Goal: Transaction & Acquisition: Purchase product/service

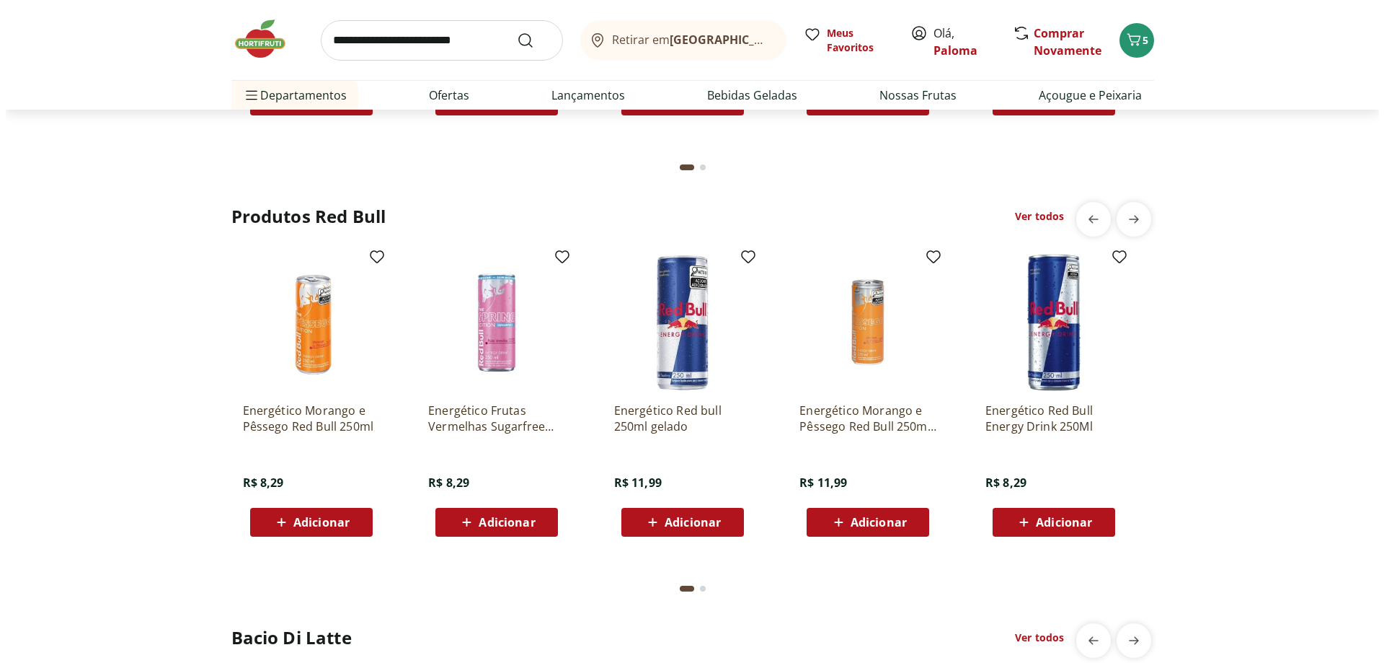
scroll to position [3388, 0]
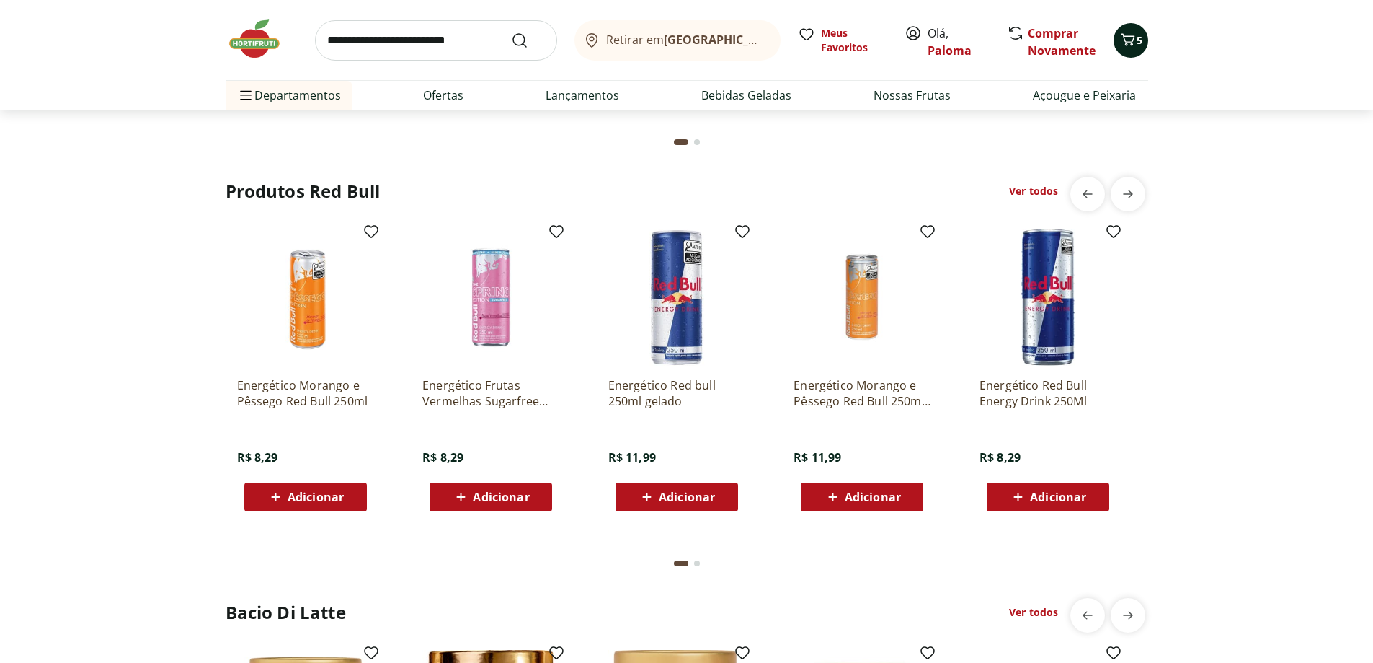
click at [1132, 35] on icon "Carrinho" at bounding box center [1128, 39] width 17 height 17
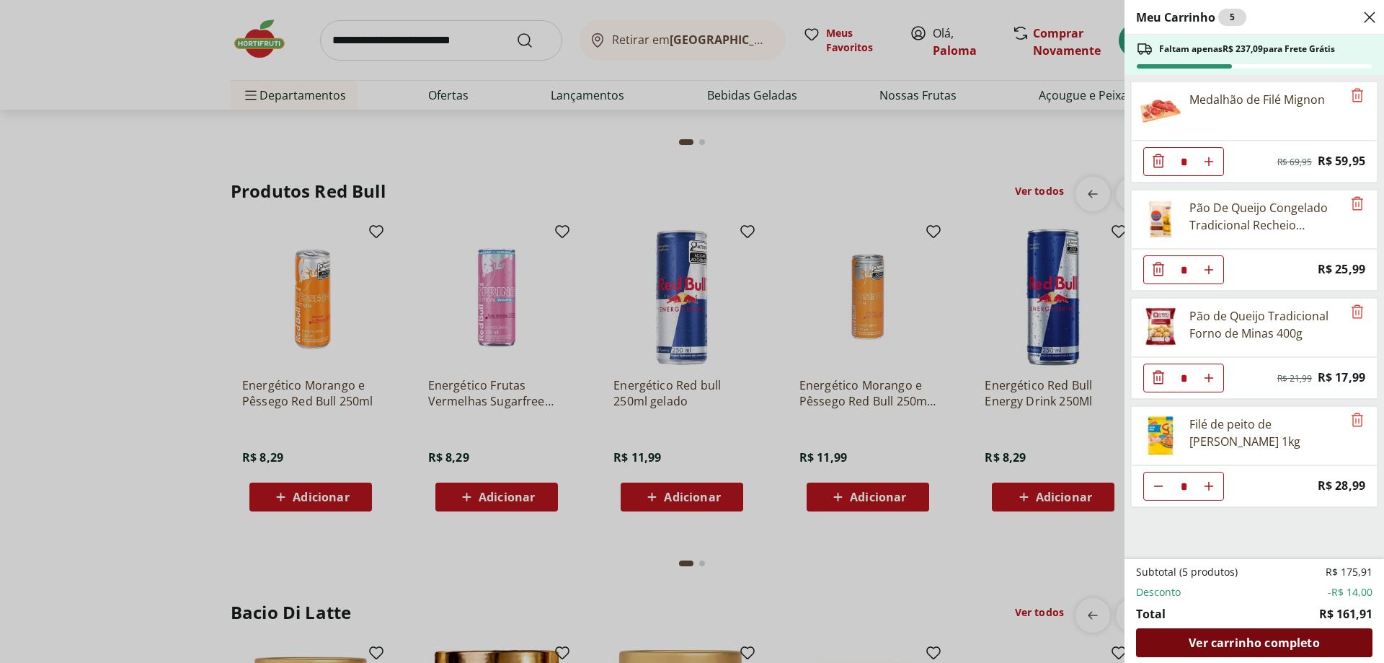
click at [1285, 643] on span "Ver carrinho completo" at bounding box center [1254, 643] width 130 height 12
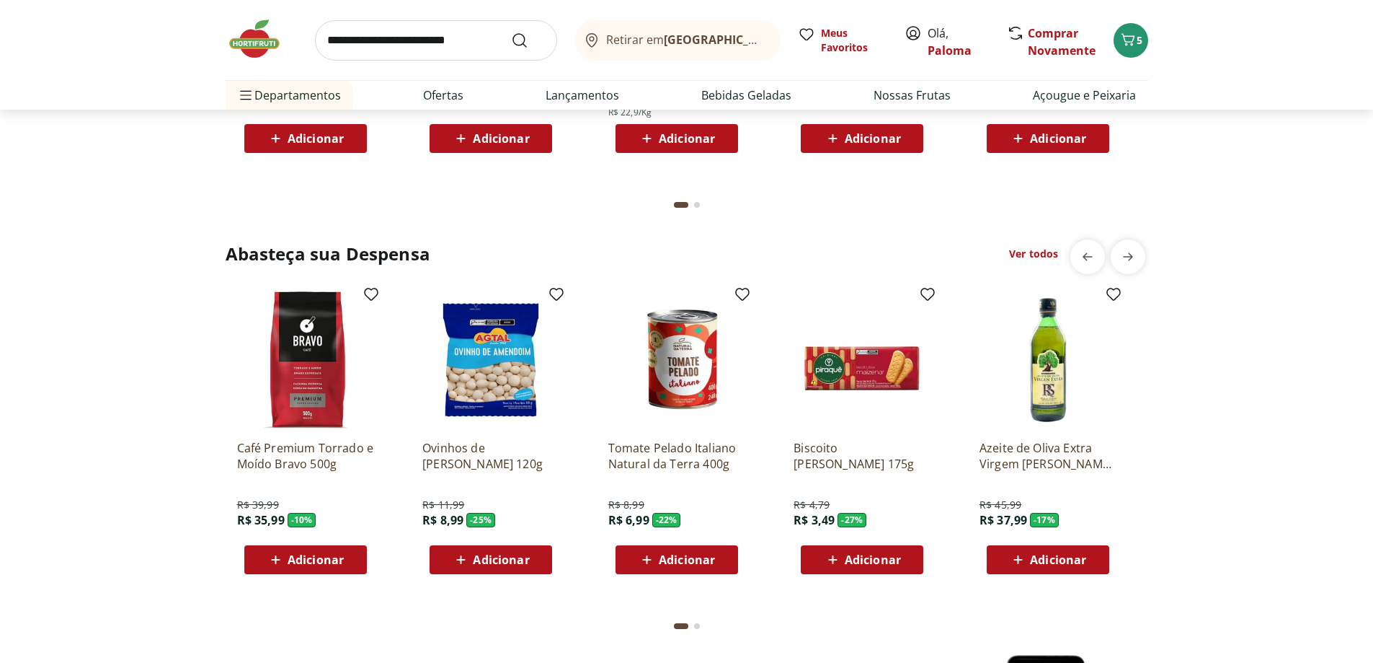
scroll to position [1874, 0]
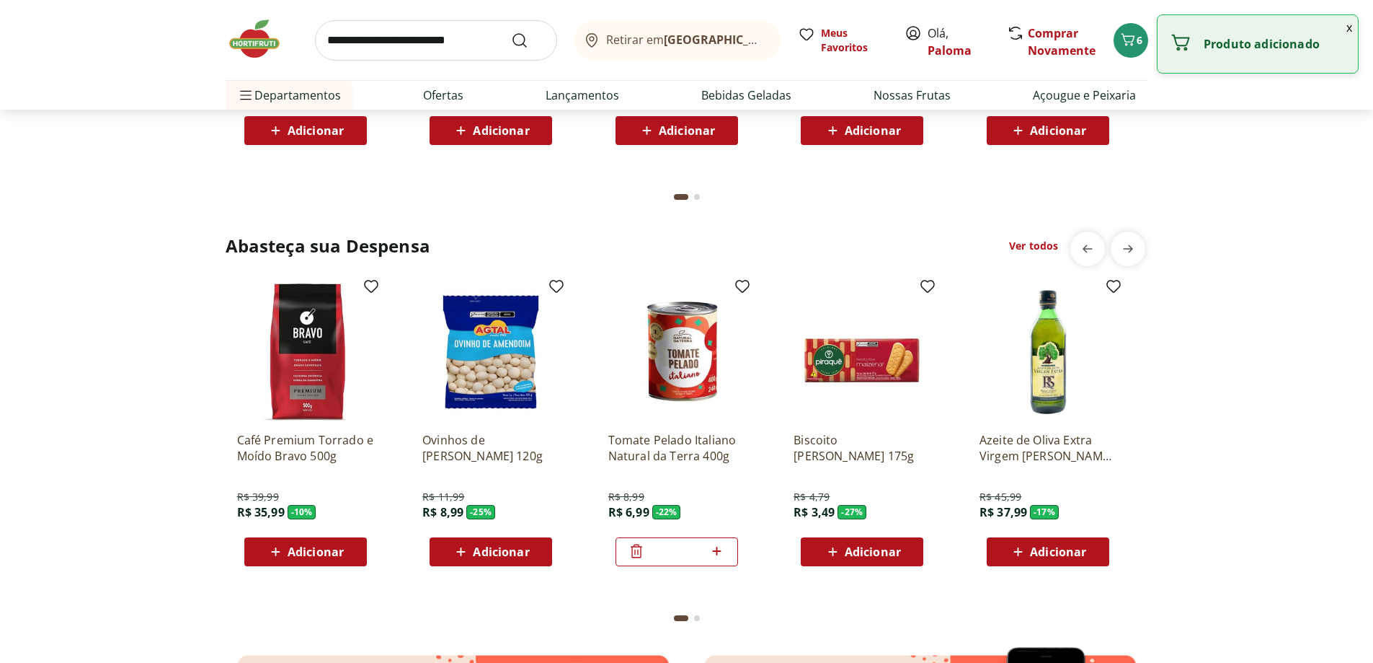
click at [425, 40] on input "search" at bounding box center [436, 40] width 242 height 40
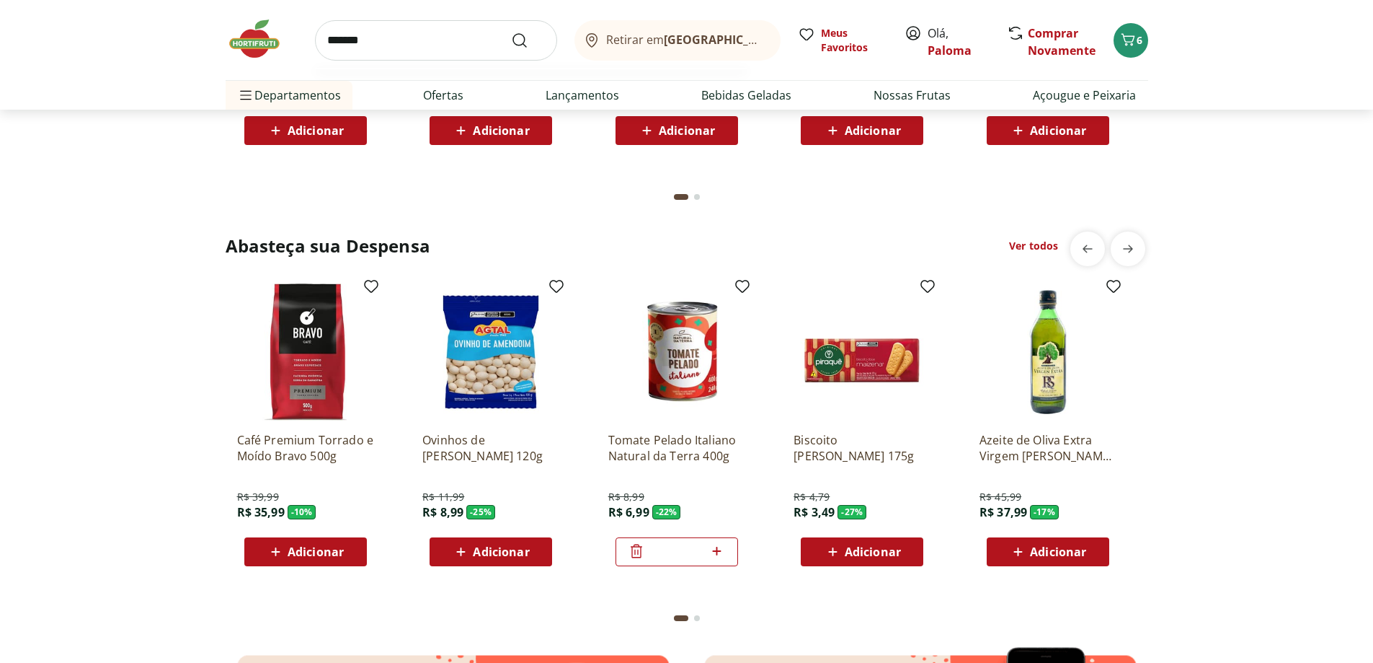
type input "*******"
click at [511, 32] on button "Submit Search" at bounding box center [528, 40] width 35 height 17
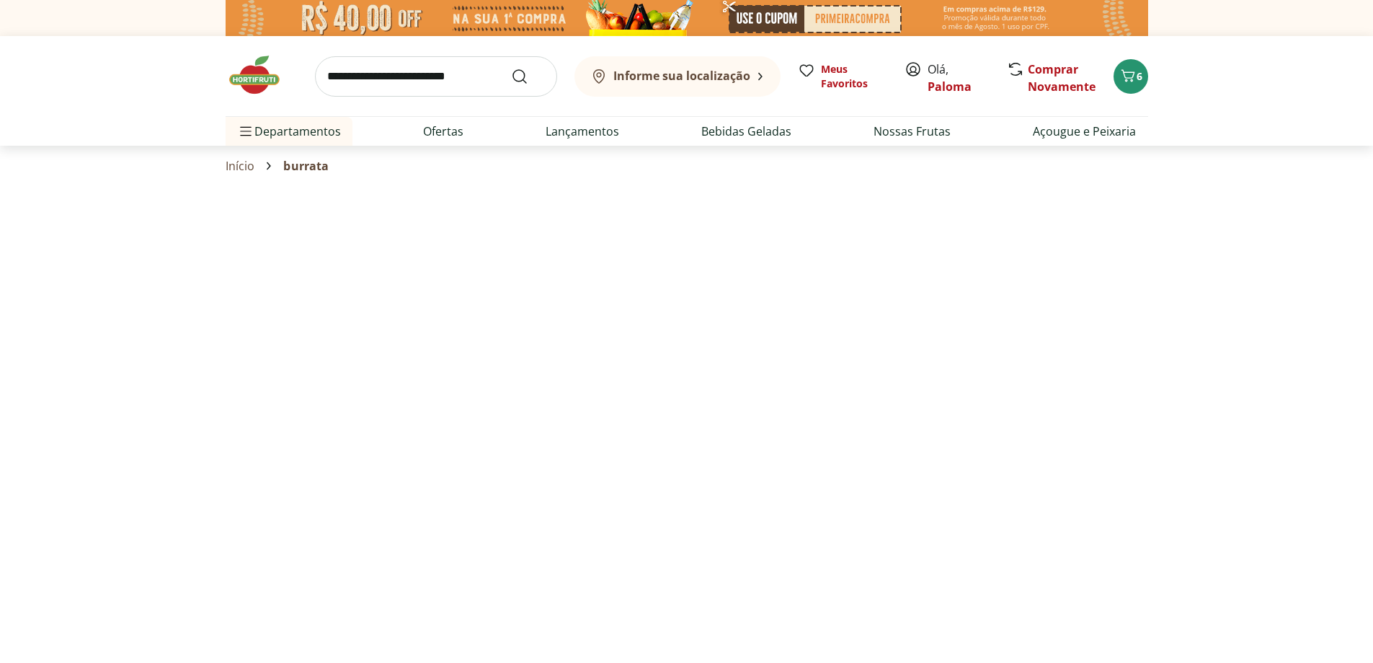
select select "**********"
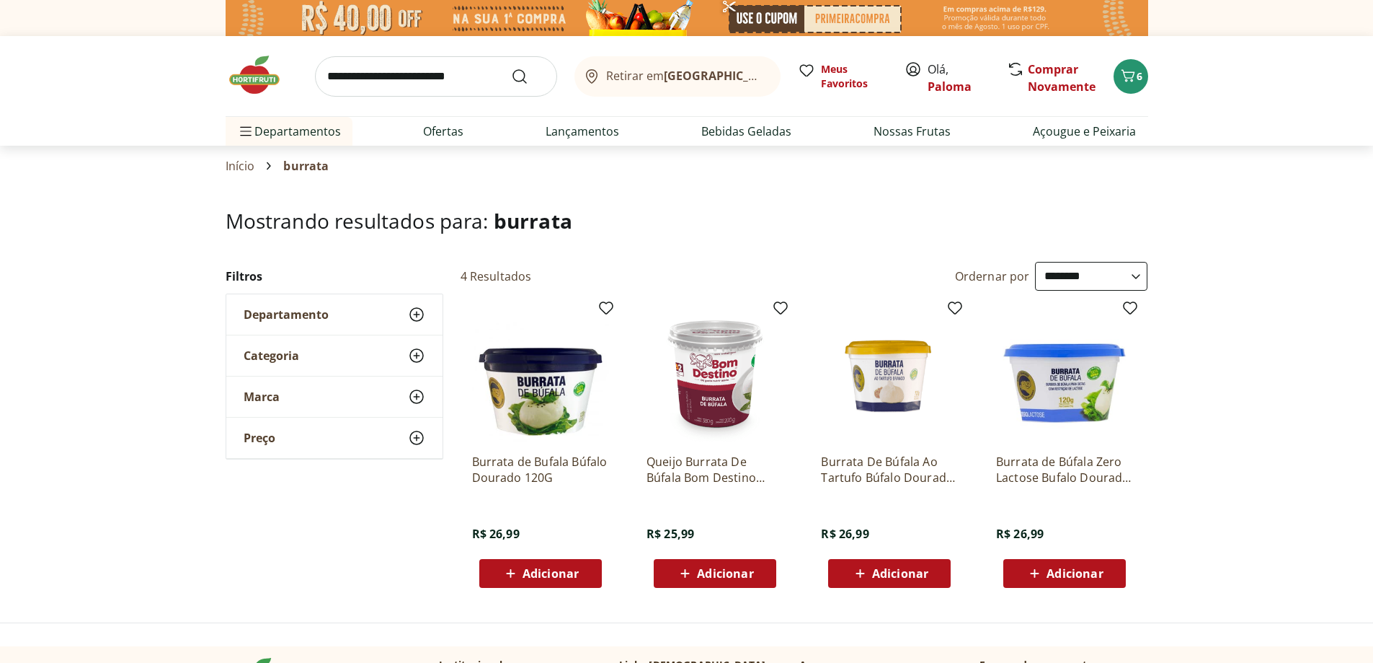
scroll to position [72, 0]
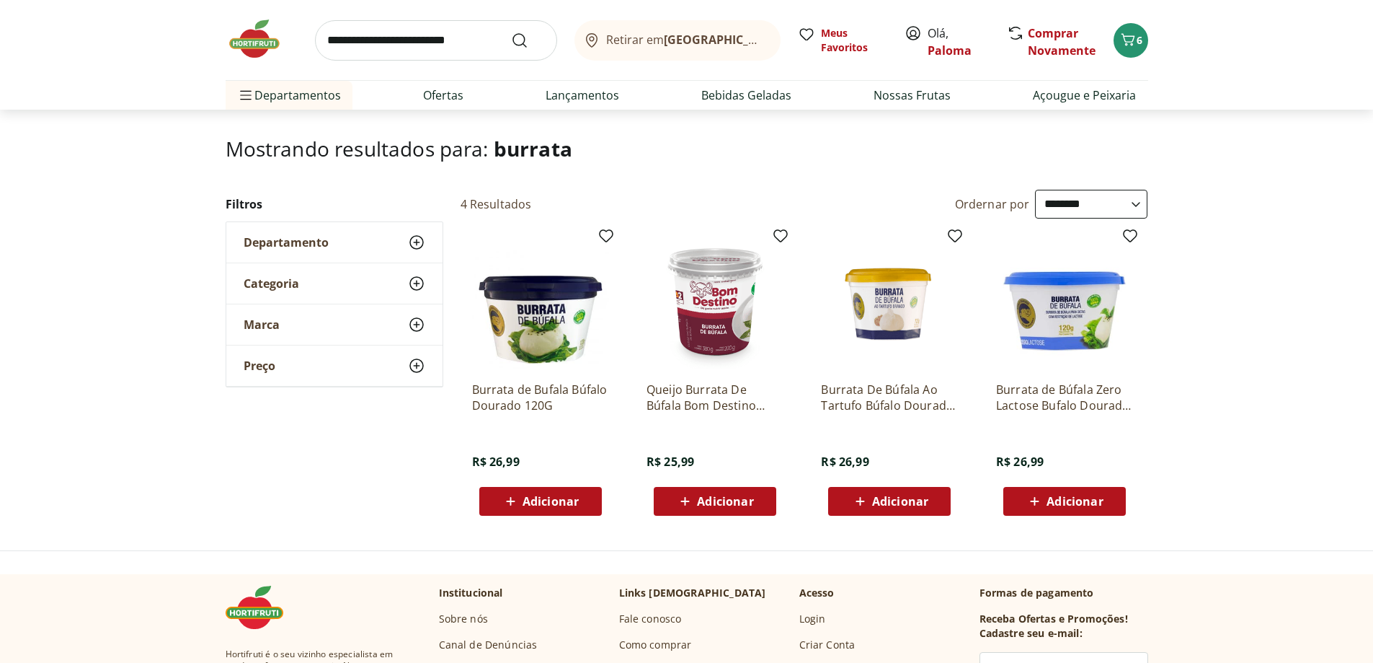
click at [846, 494] on div "Adicionar" at bounding box center [889, 501] width 99 height 26
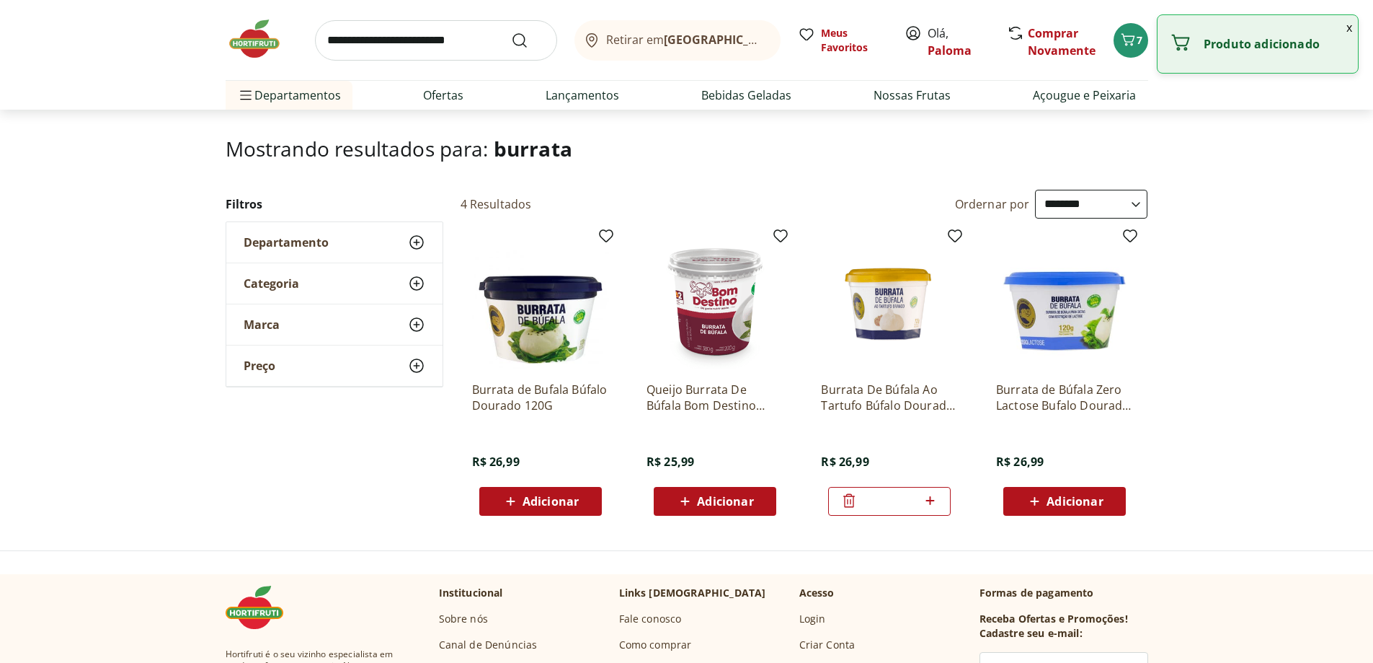
click at [254, 47] on img at bounding box center [262, 38] width 72 height 43
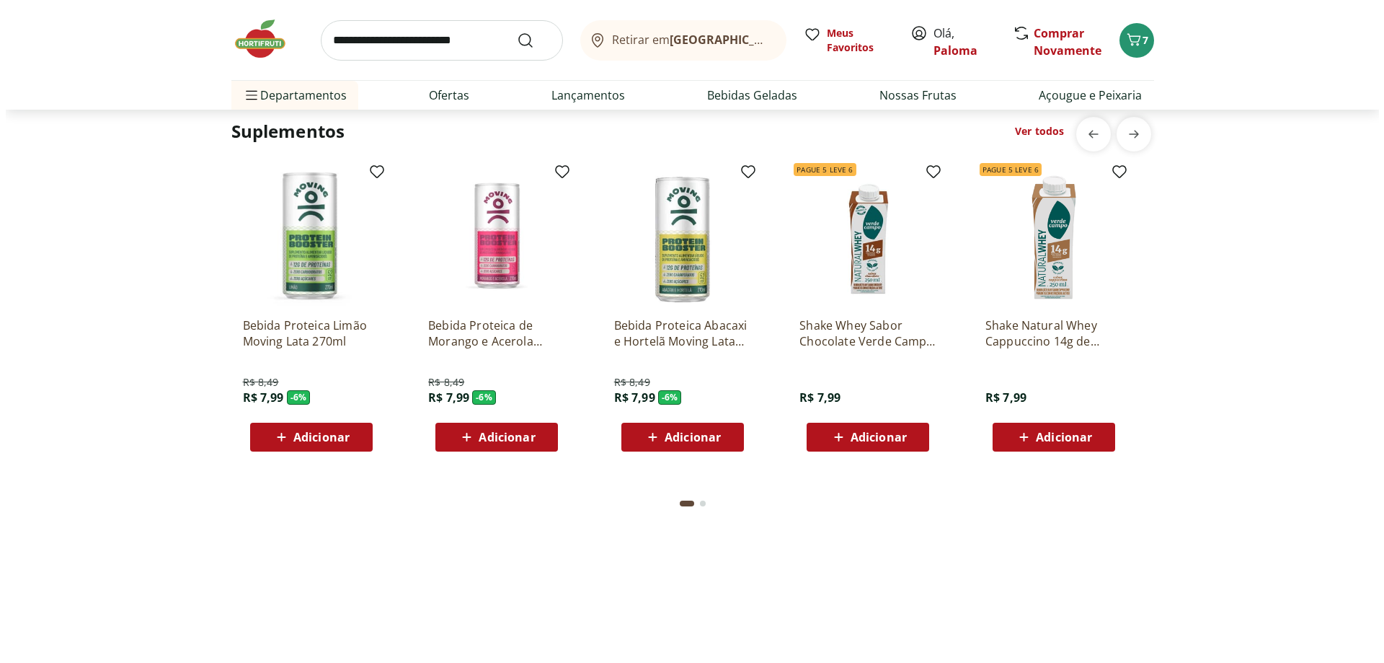
scroll to position [3028, 0]
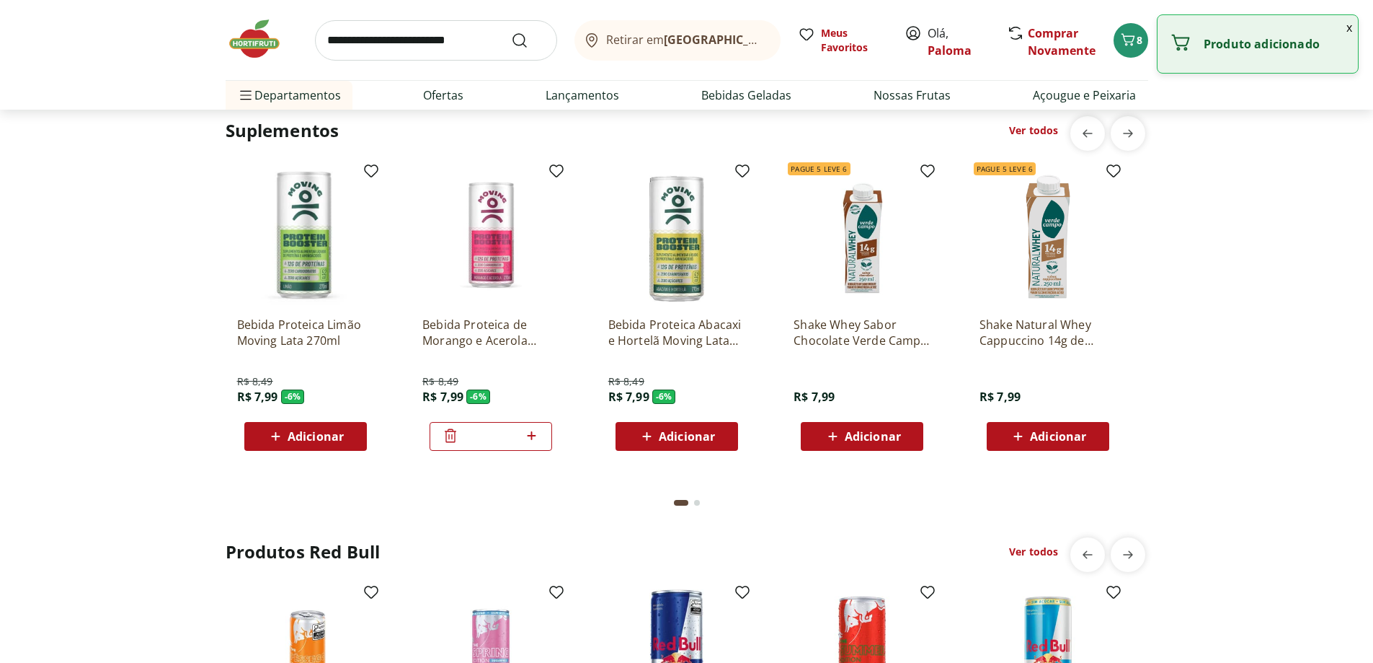
click at [529, 439] on icon at bounding box center [532, 435] width 18 height 17
click at [531, 438] on icon at bounding box center [531, 435] width 9 height 9
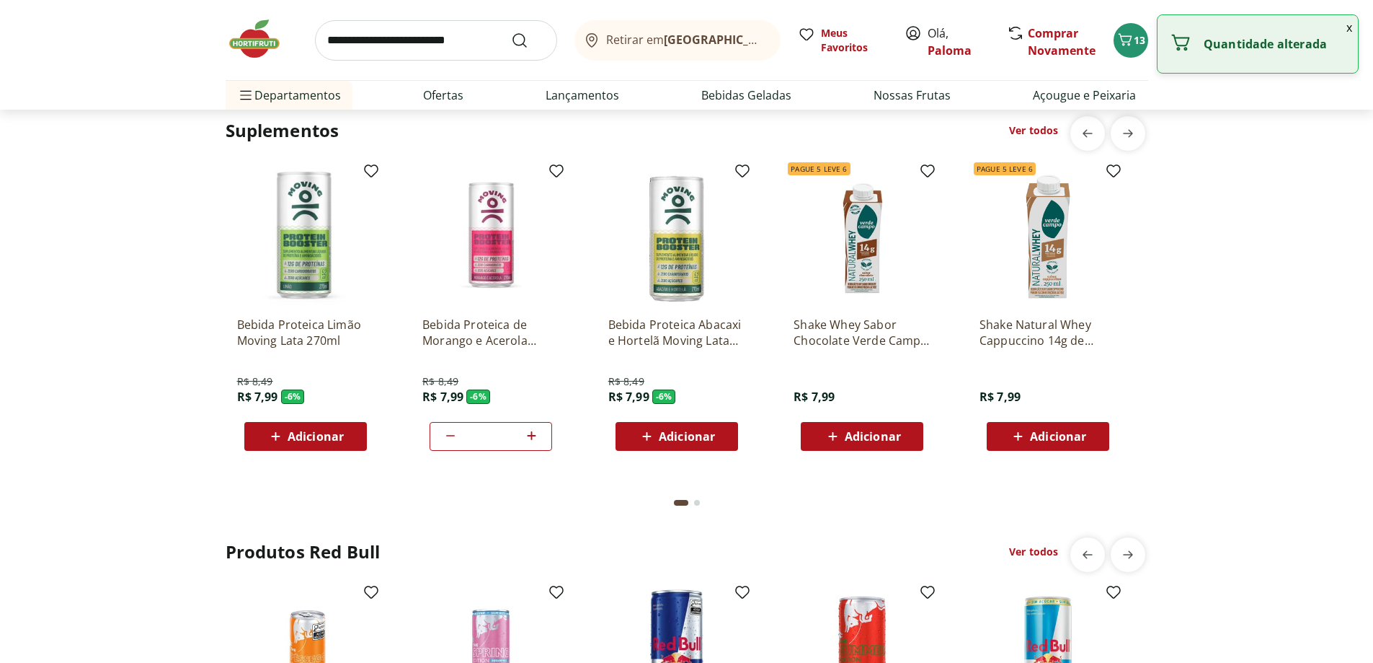
type input "*"
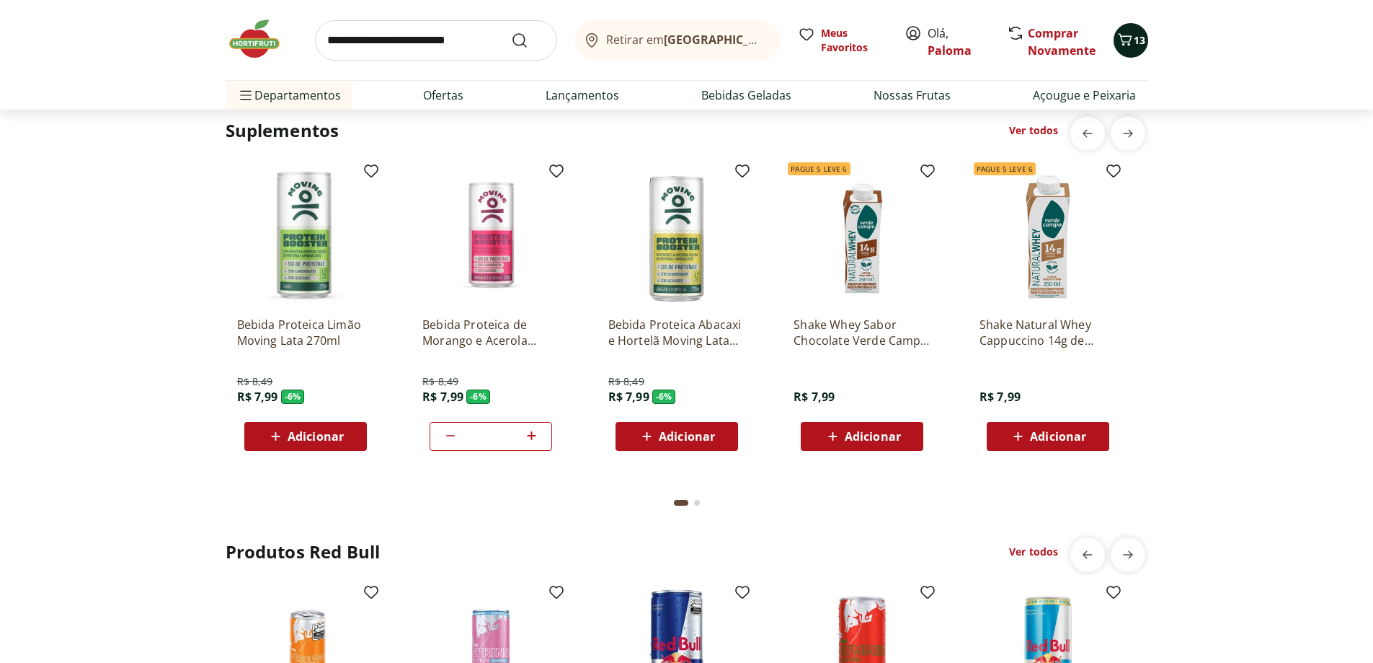
click at [1127, 47] on icon "Carrinho" at bounding box center [1125, 39] width 17 height 17
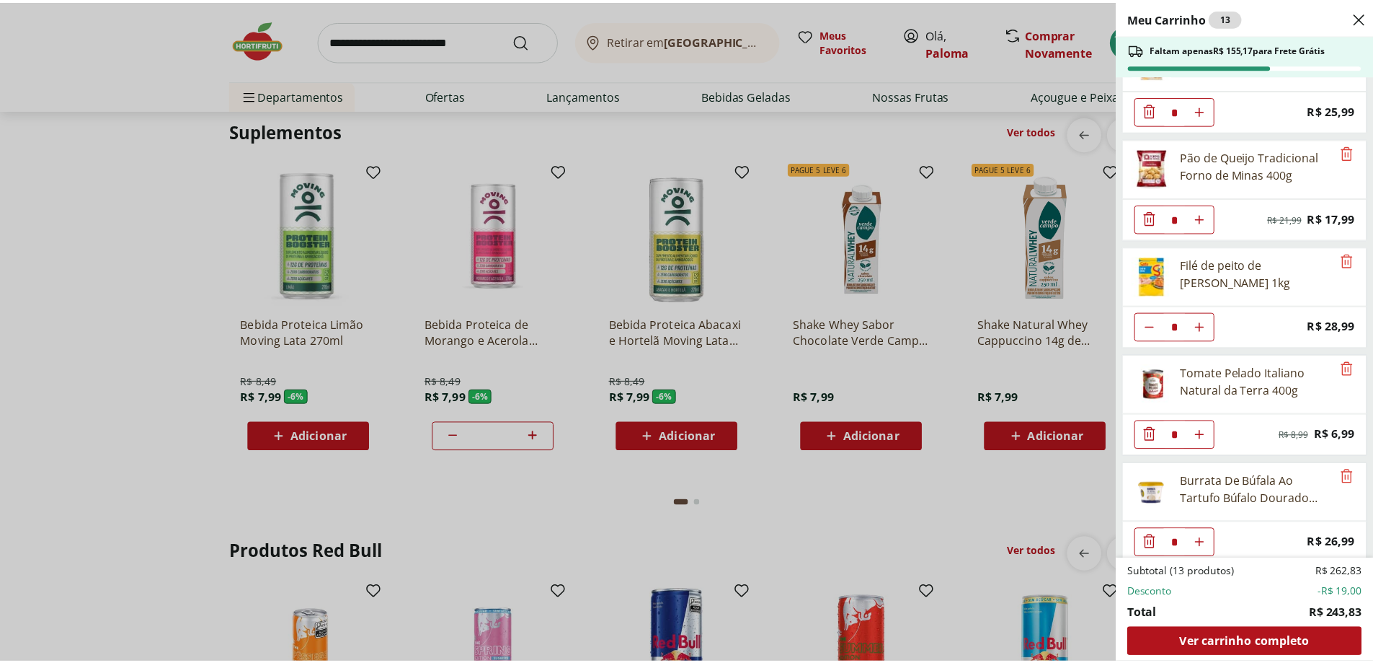
scroll to position [0, 0]
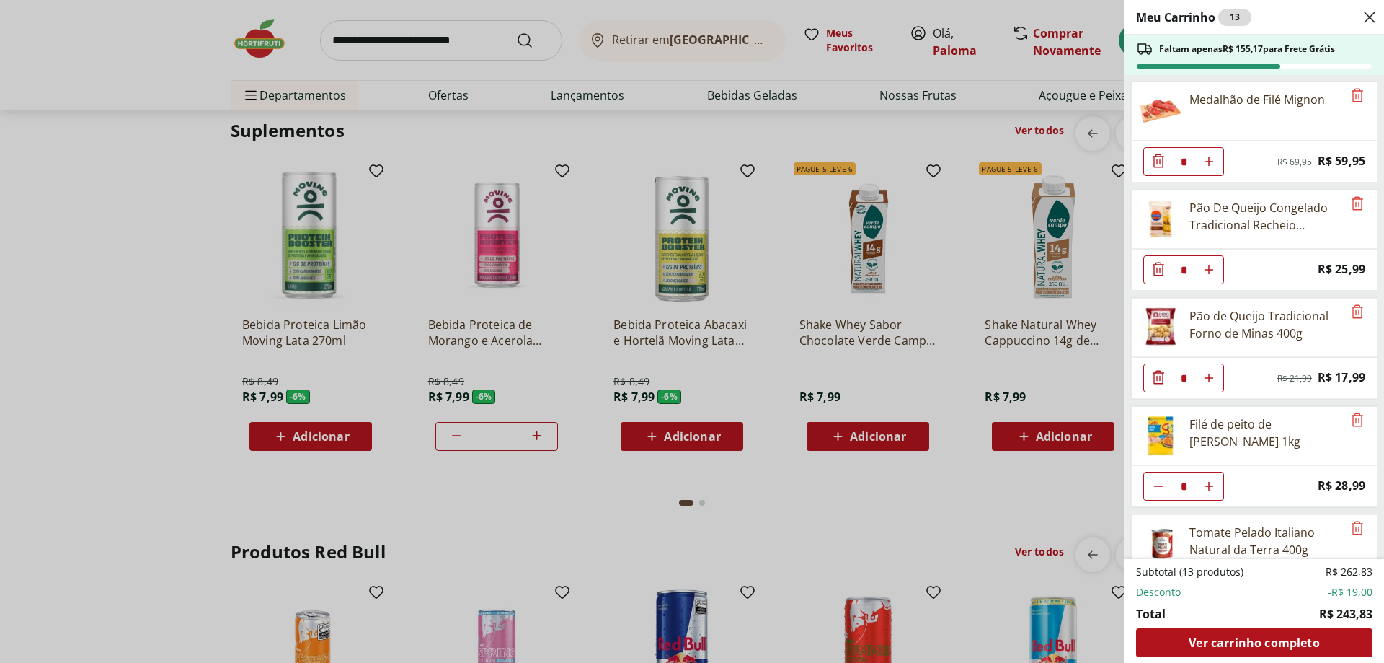
click at [74, 534] on div "Meu Carrinho 13 Faltam apenas R$ 155,17 para Frete Grátis Medalhão de Filé Mign…" at bounding box center [692, 331] width 1384 height 663
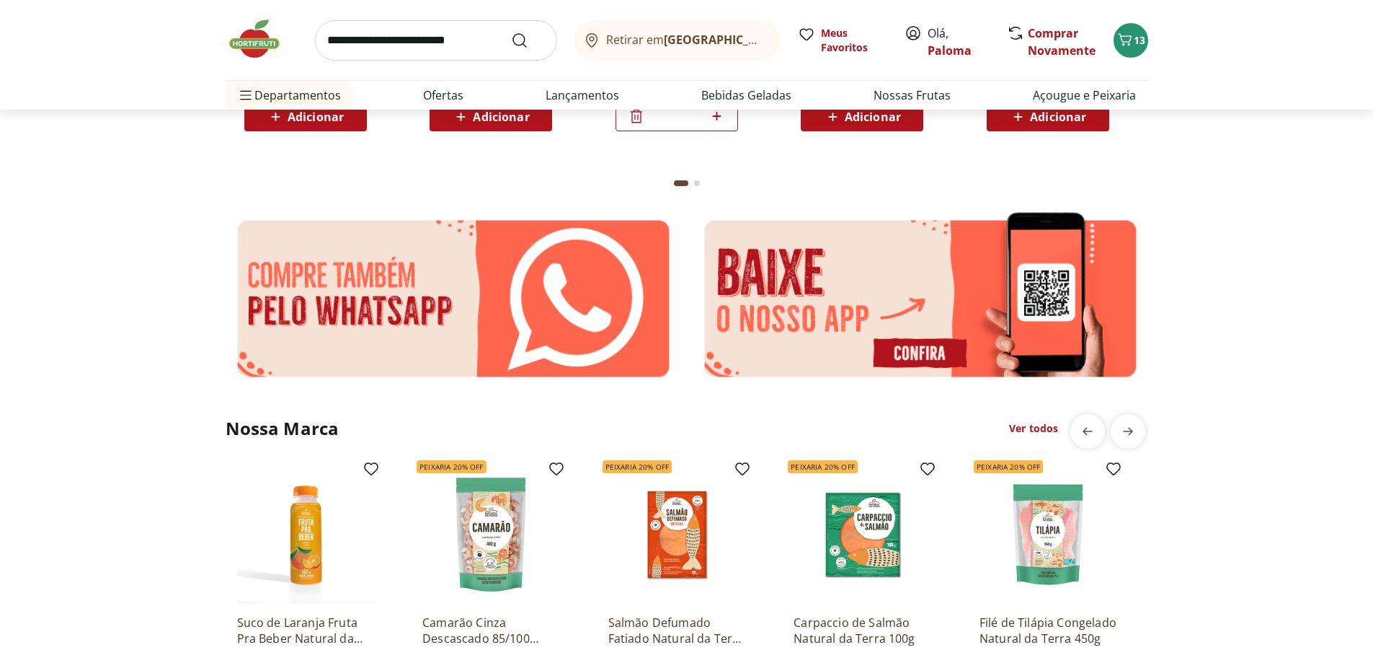
scroll to position [2595, 0]
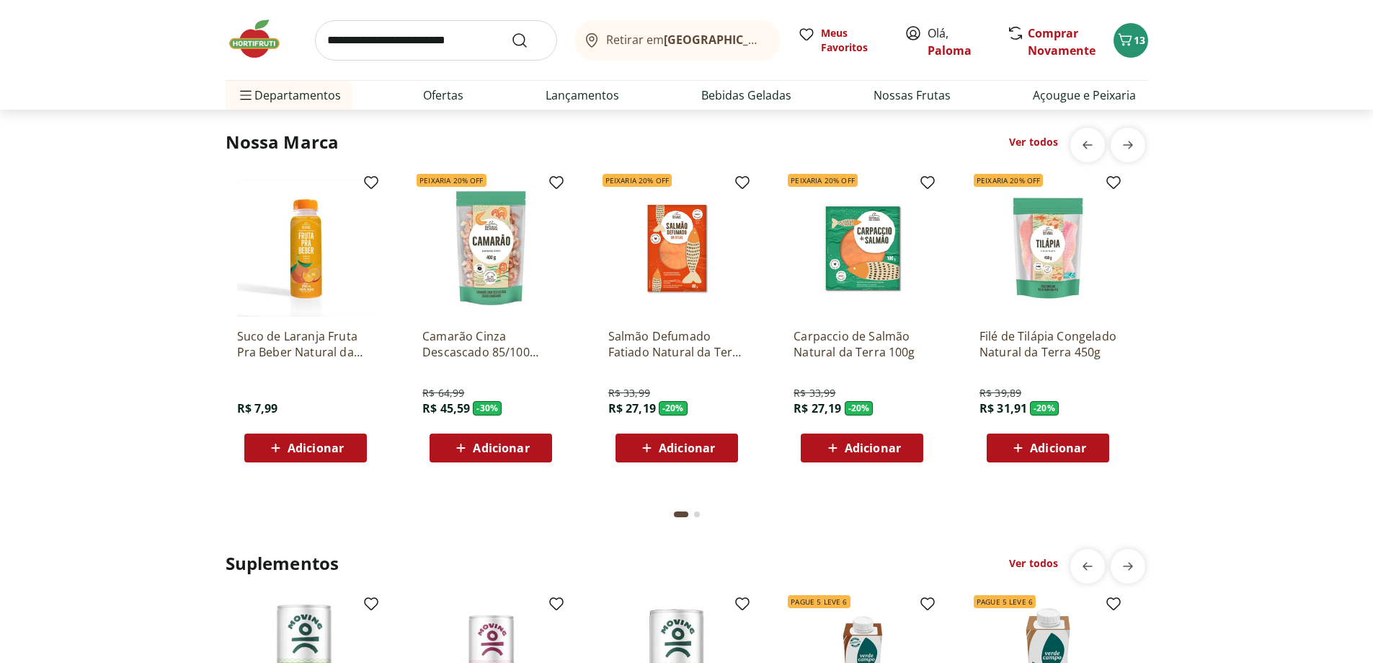
click at [1137, 40] on span "14" at bounding box center [1140, 40] width 12 height 14
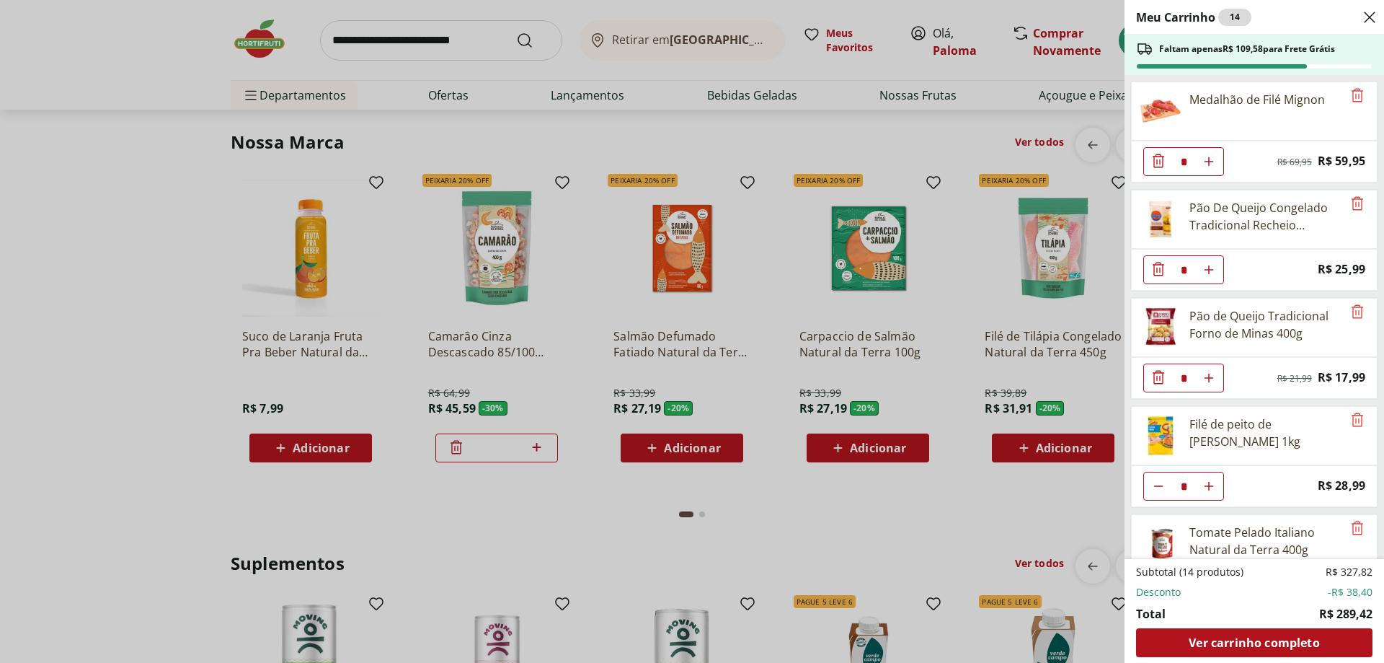
click at [204, 228] on div "Meu Carrinho 14 Faltam apenas R$ 109,58 para Frete Grátis Medalhão de Filé Mign…" at bounding box center [692, 331] width 1384 height 663
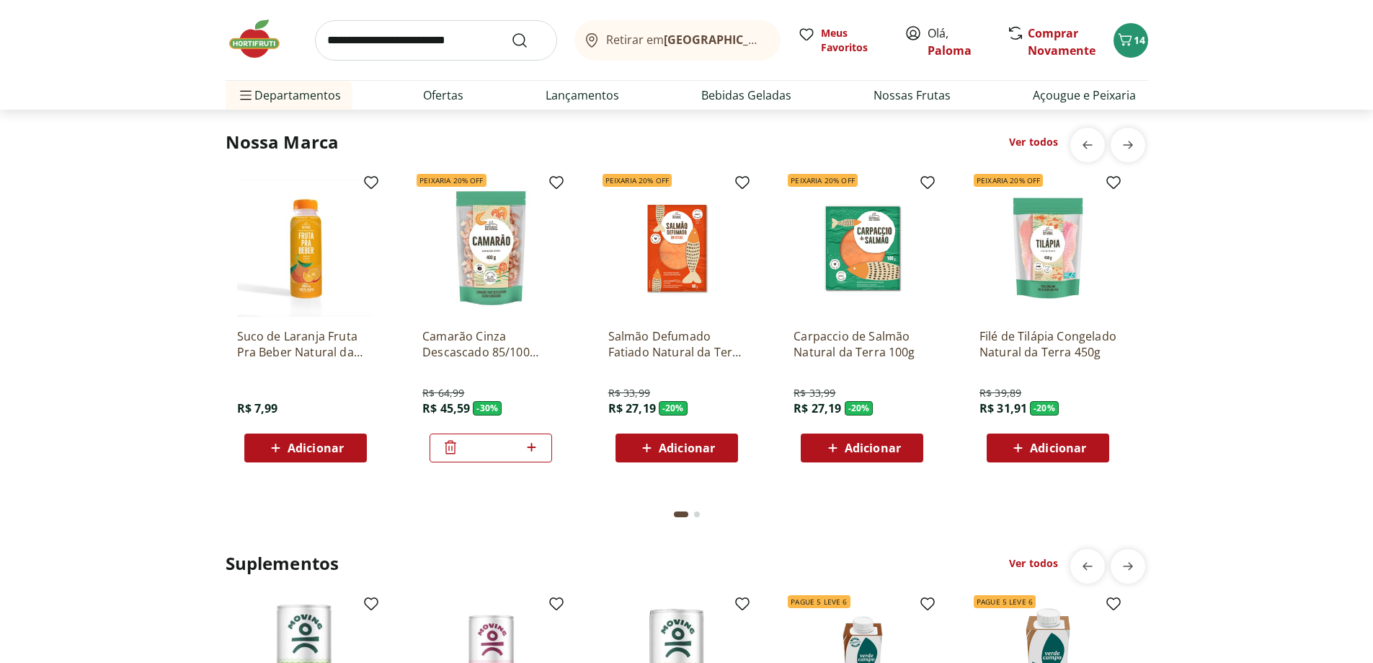
click at [259, 46] on img at bounding box center [262, 38] width 72 height 43
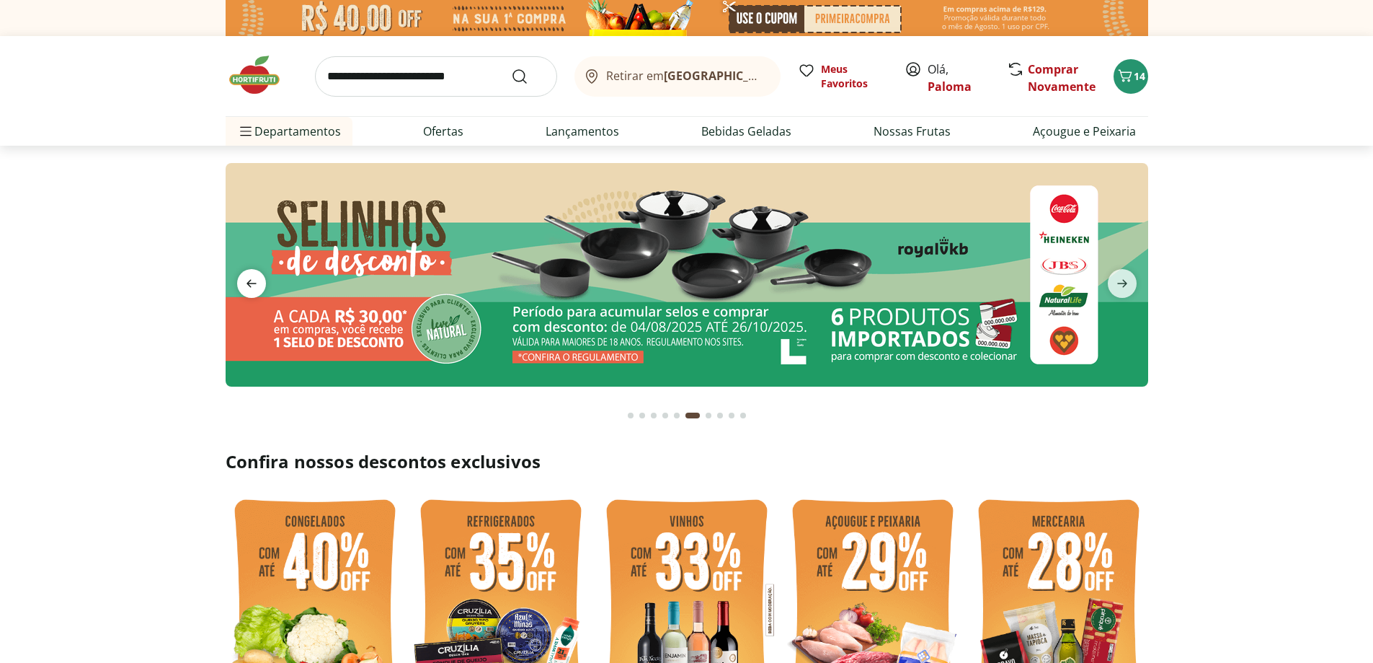
click at [247, 283] on icon "previous" at bounding box center [252, 284] width 10 height 8
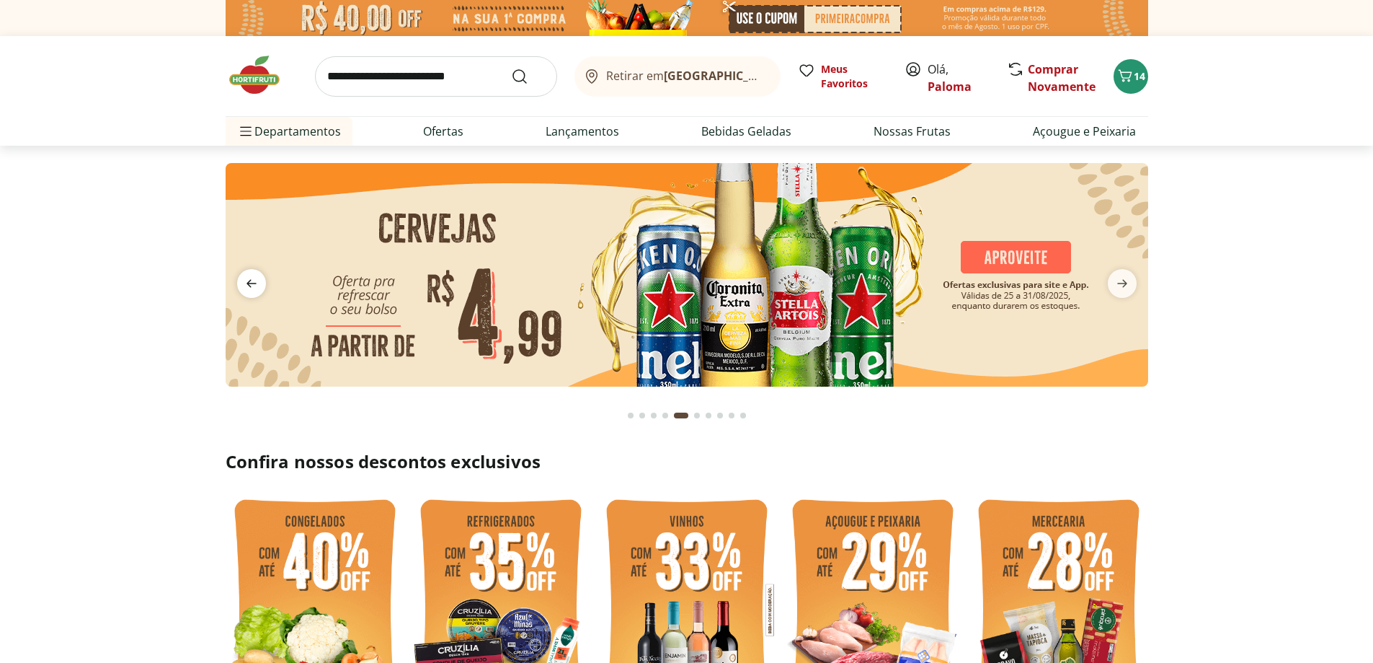
click at [247, 283] on icon "previous" at bounding box center [252, 284] width 10 height 8
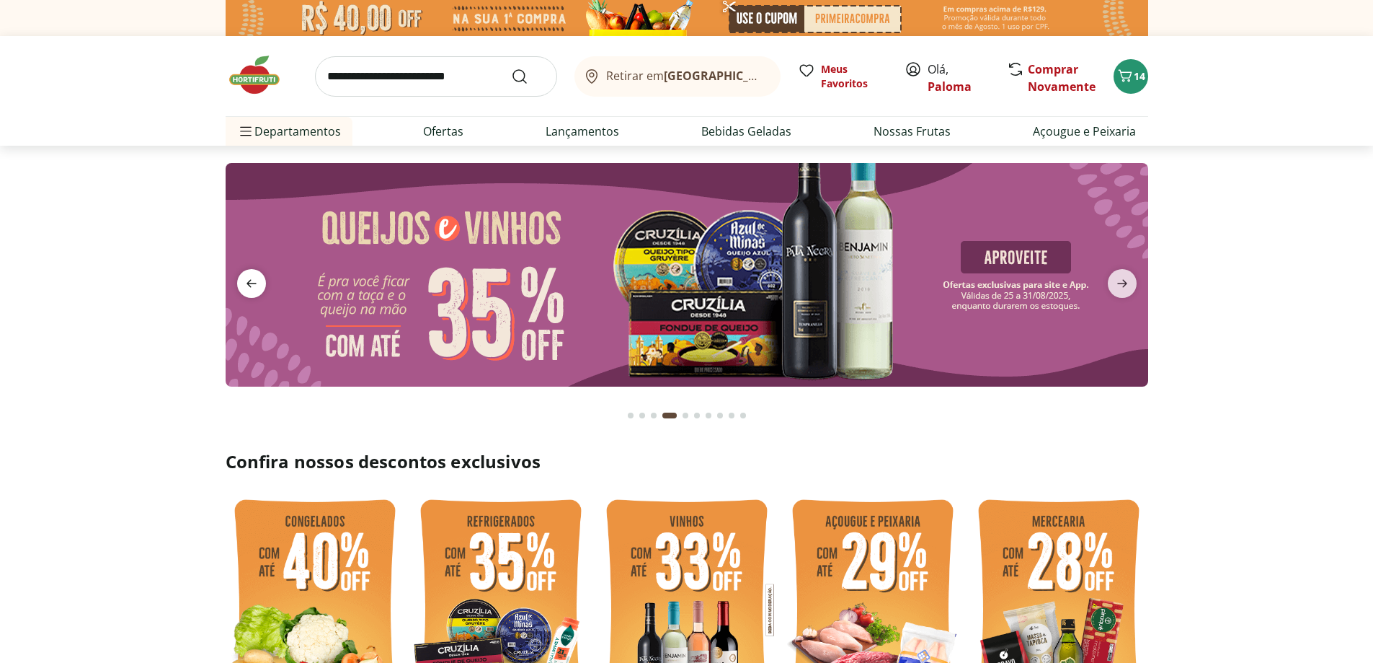
click at [247, 283] on icon "previous" at bounding box center [252, 284] width 10 height 8
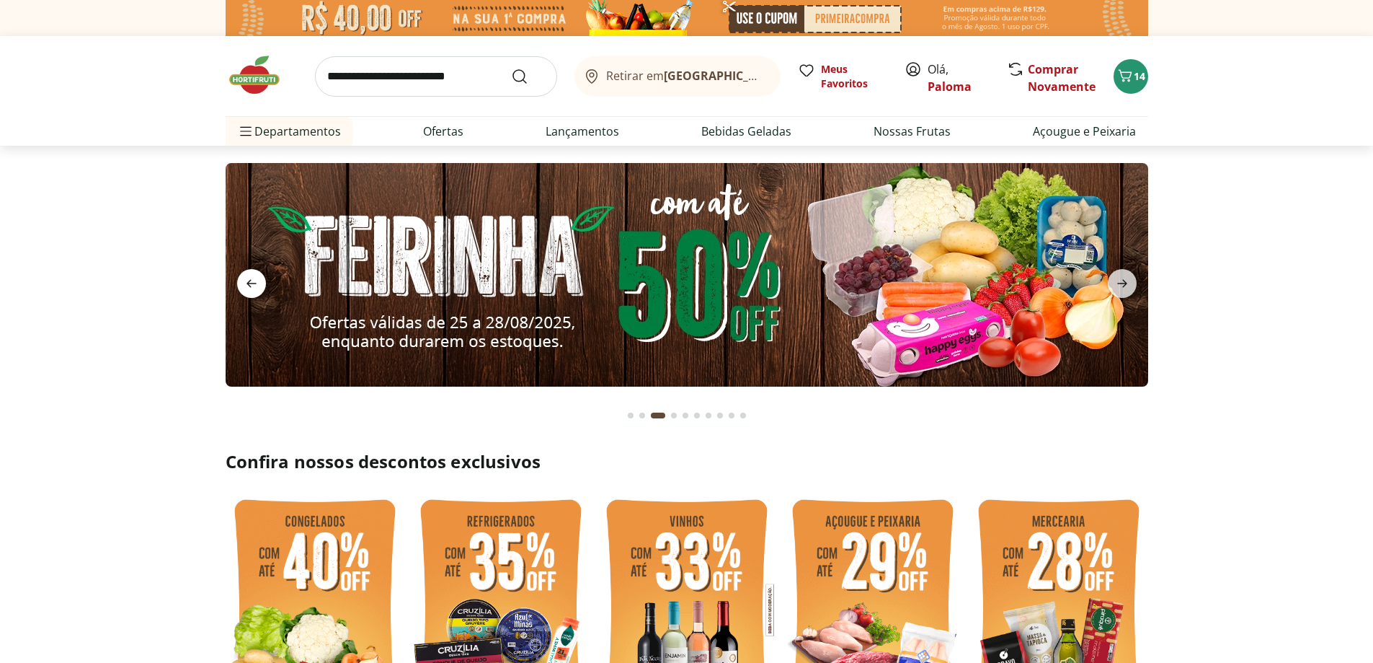
click at [247, 283] on icon "previous" at bounding box center [252, 284] width 10 height 8
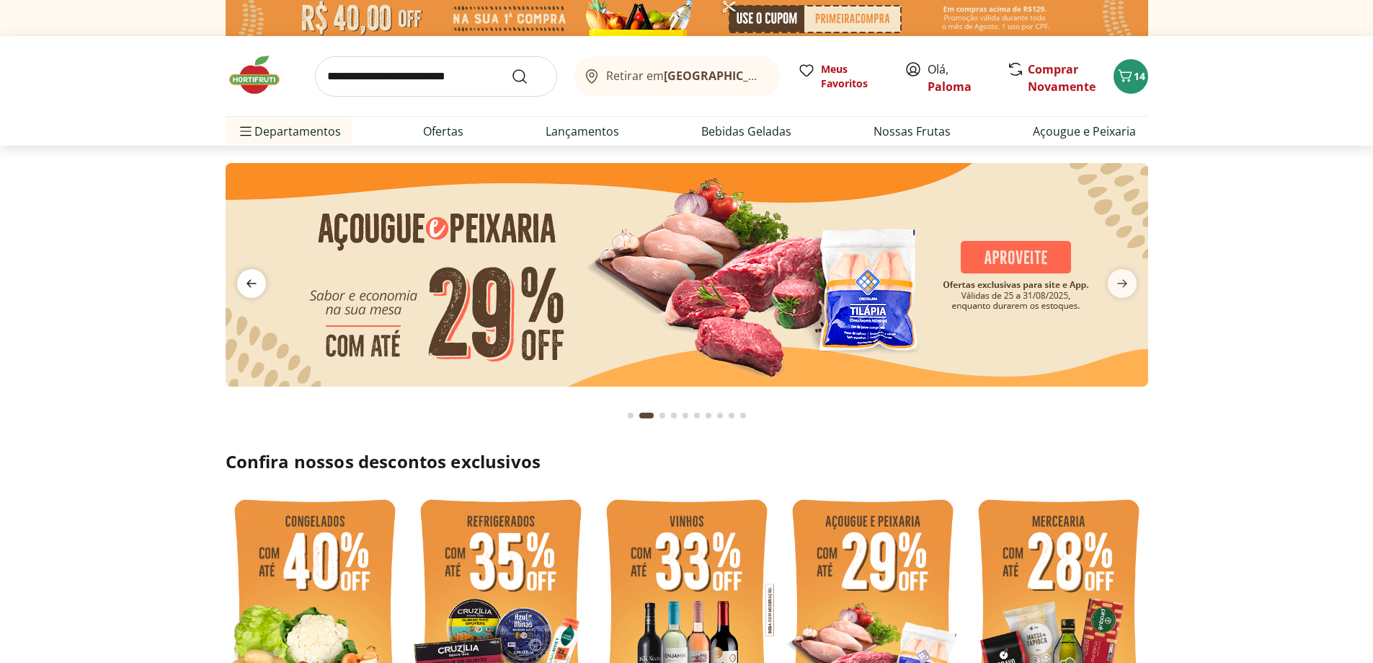
click at [247, 283] on icon "previous" at bounding box center [252, 284] width 10 height 8
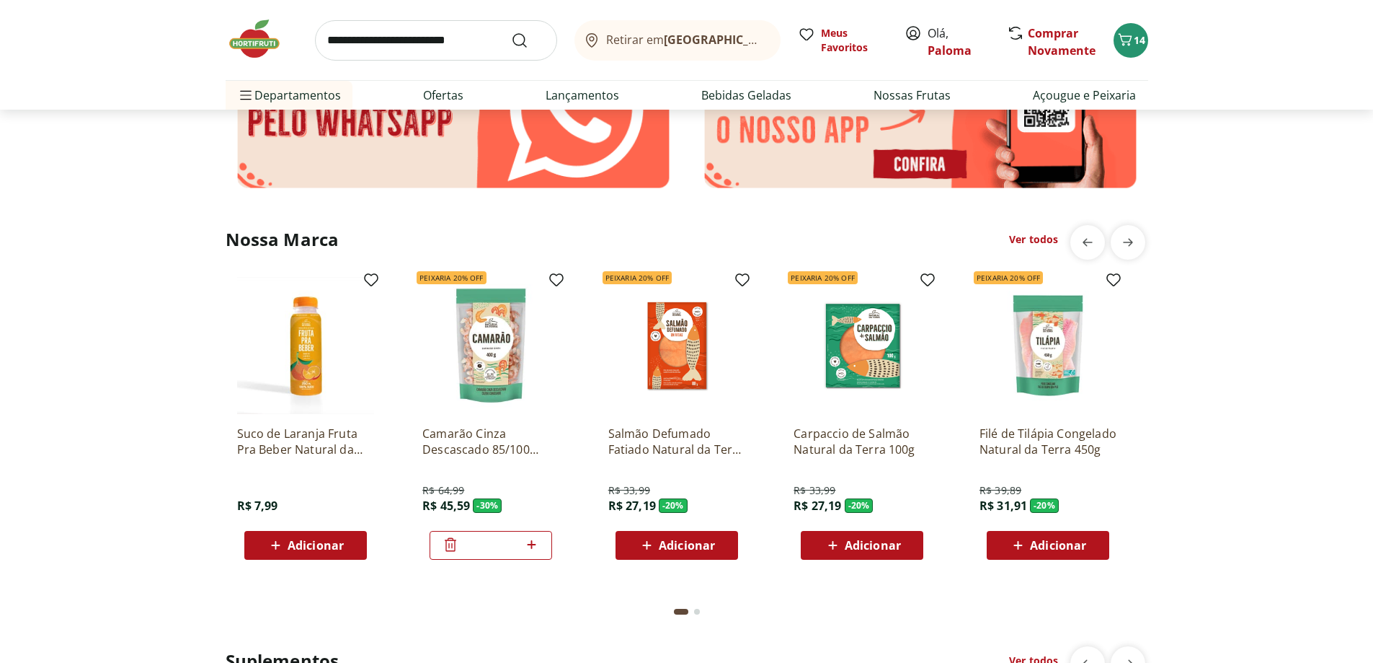
scroll to position [2523, 0]
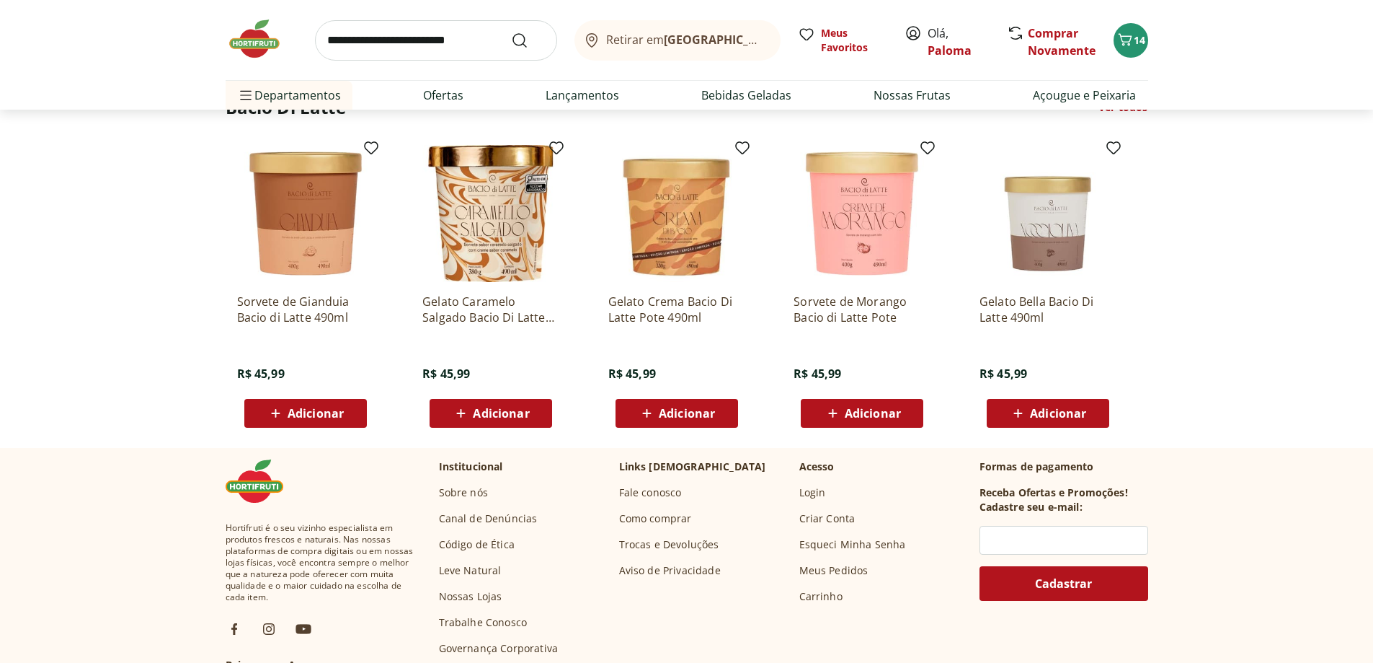
scroll to position [4181, 0]
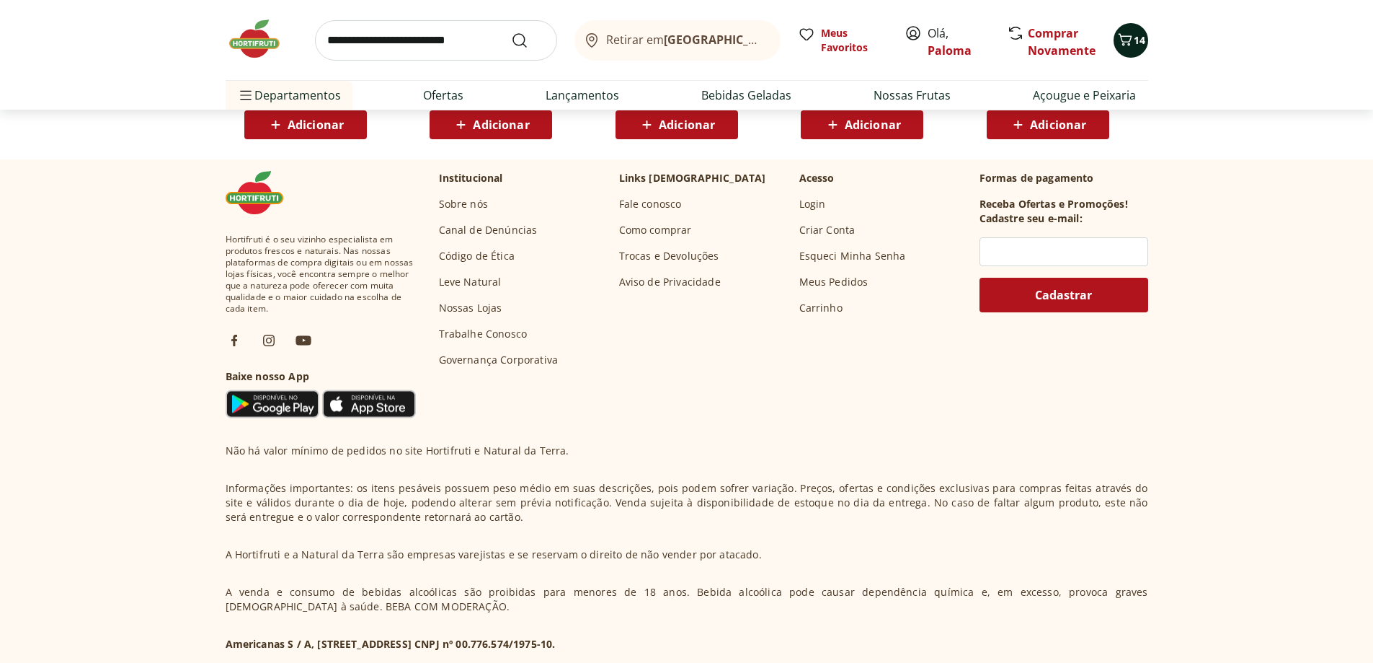
click at [1128, 45] on icon "Carrinho" at bounding box center [1125, 39] width 14 height 12
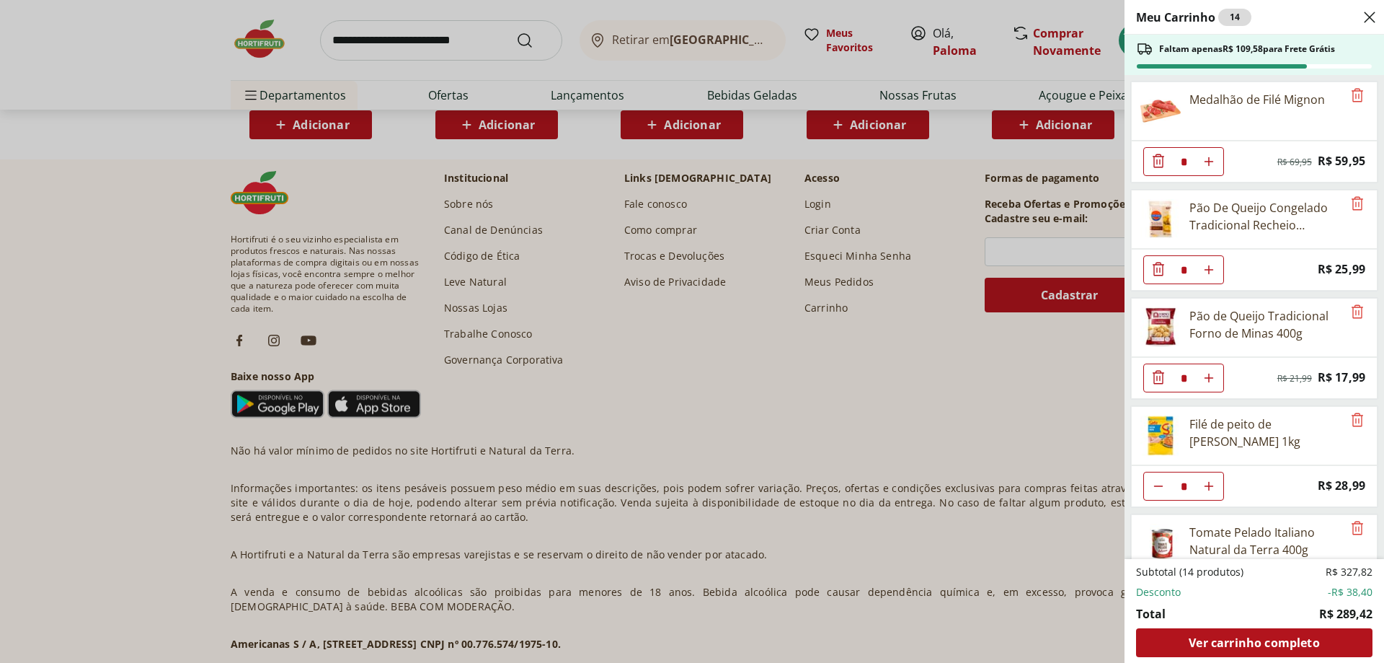
click at [253, 45] on div "Meu Carrinho 14 Faltam apenas R$ 109,58 para Frete Grátis Medalhão de Filé Mign…" at bounding box center [692, 331] width 1384 height 663
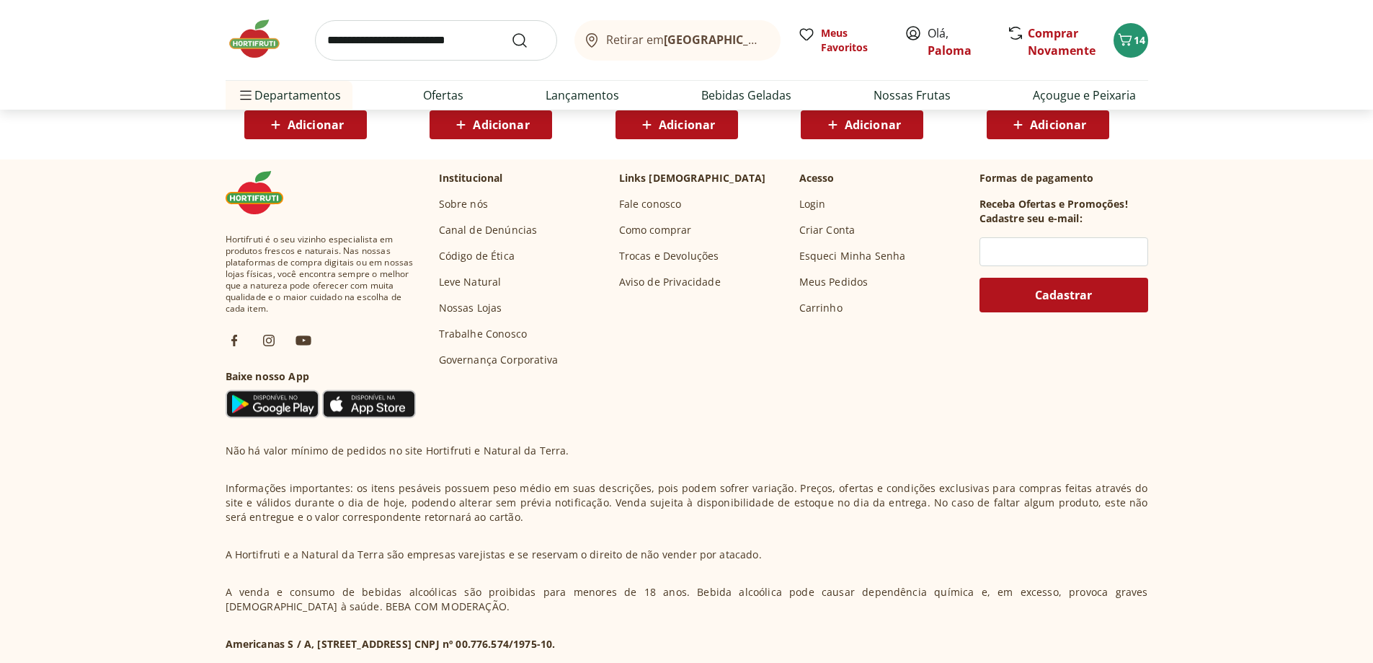
click at [270, 43] on img at bounding box center [262, 38] width 72 height 43
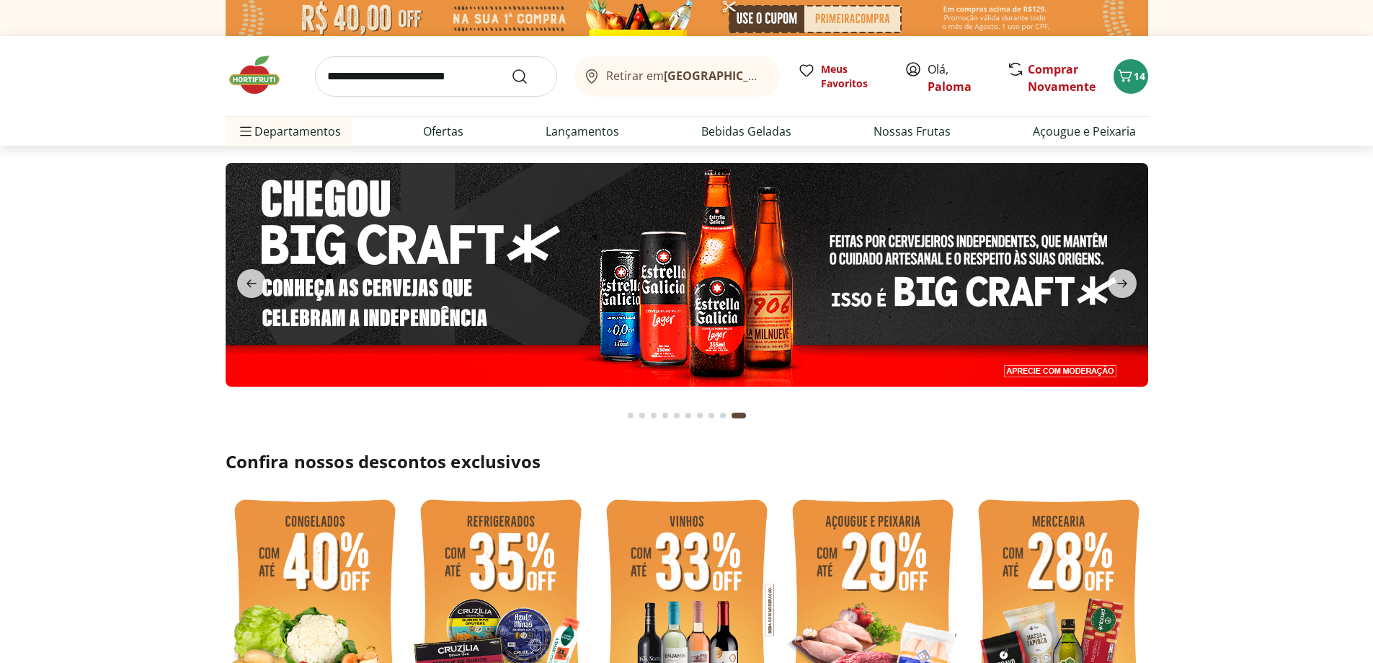
click at [633, 419] on button "Go to page 1 from fs-carousel" at bounding box center [631, 415] width 12 height 35
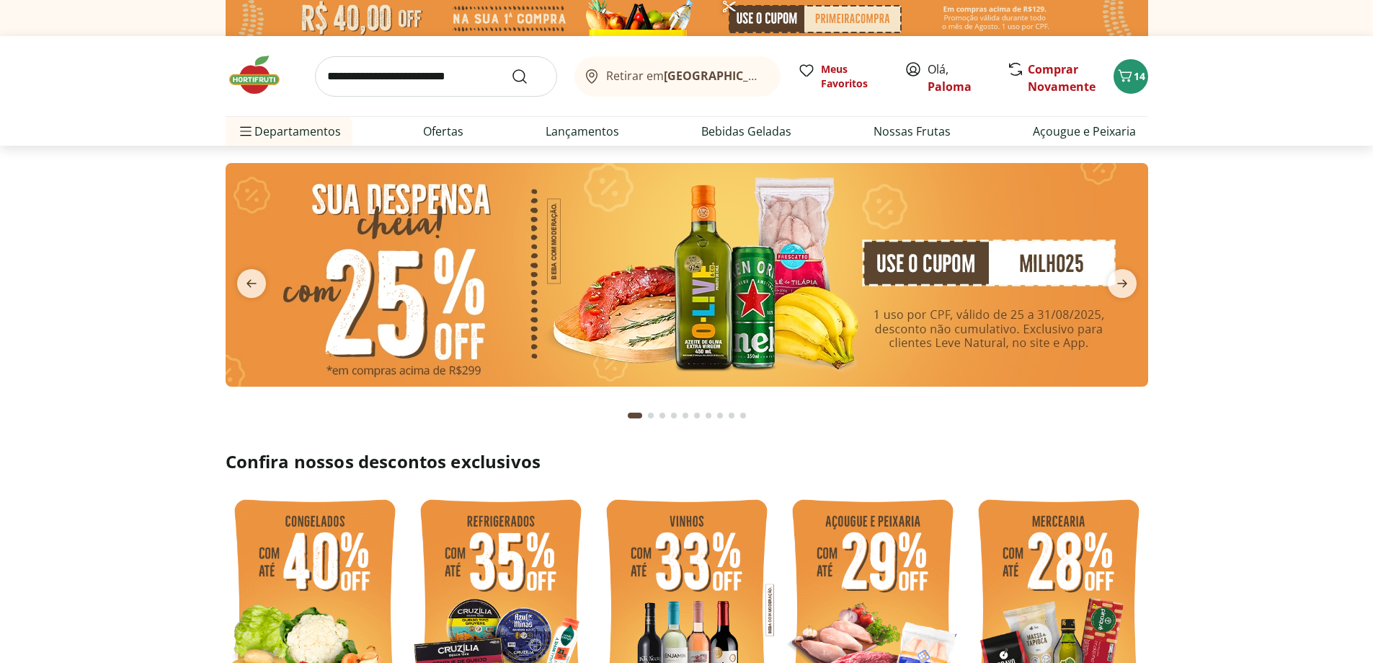
click at [453, 311] on img at bounding box center [687, 274] width 923 height 223
click at [644, 270] on img at bounding box center [687, 274] width 923 height 223
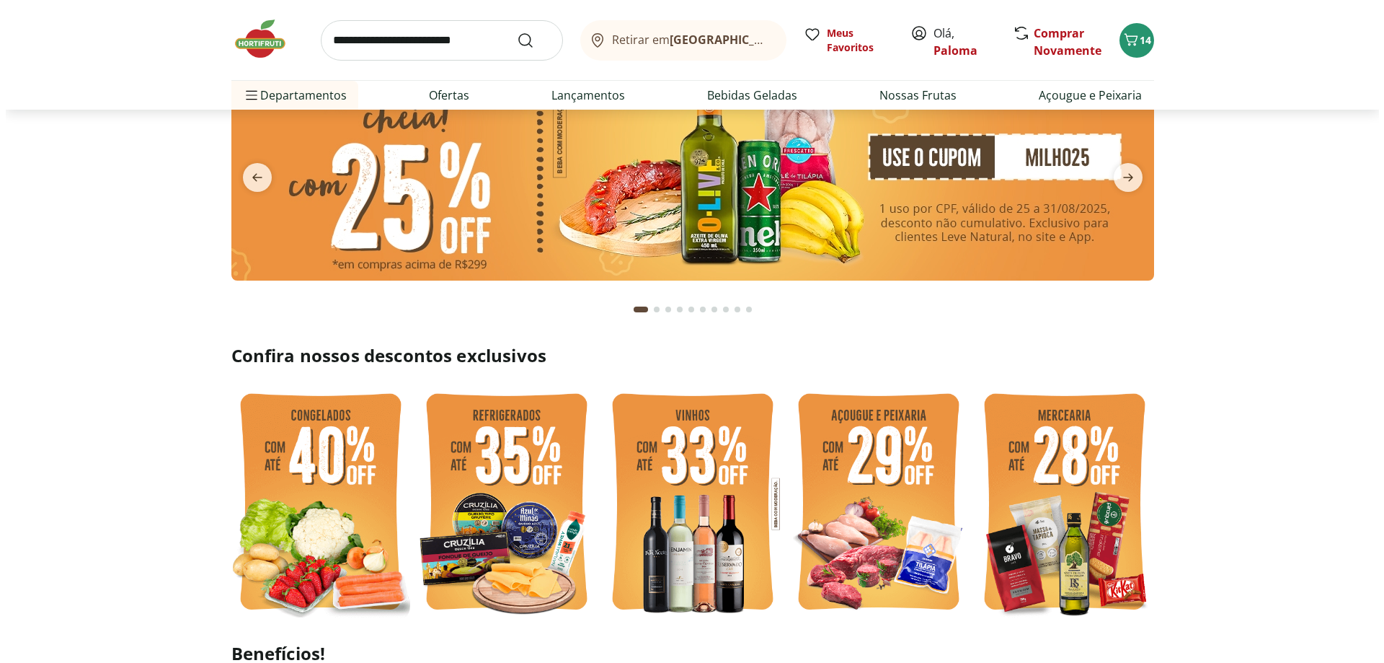
scroll to position [360, 0]
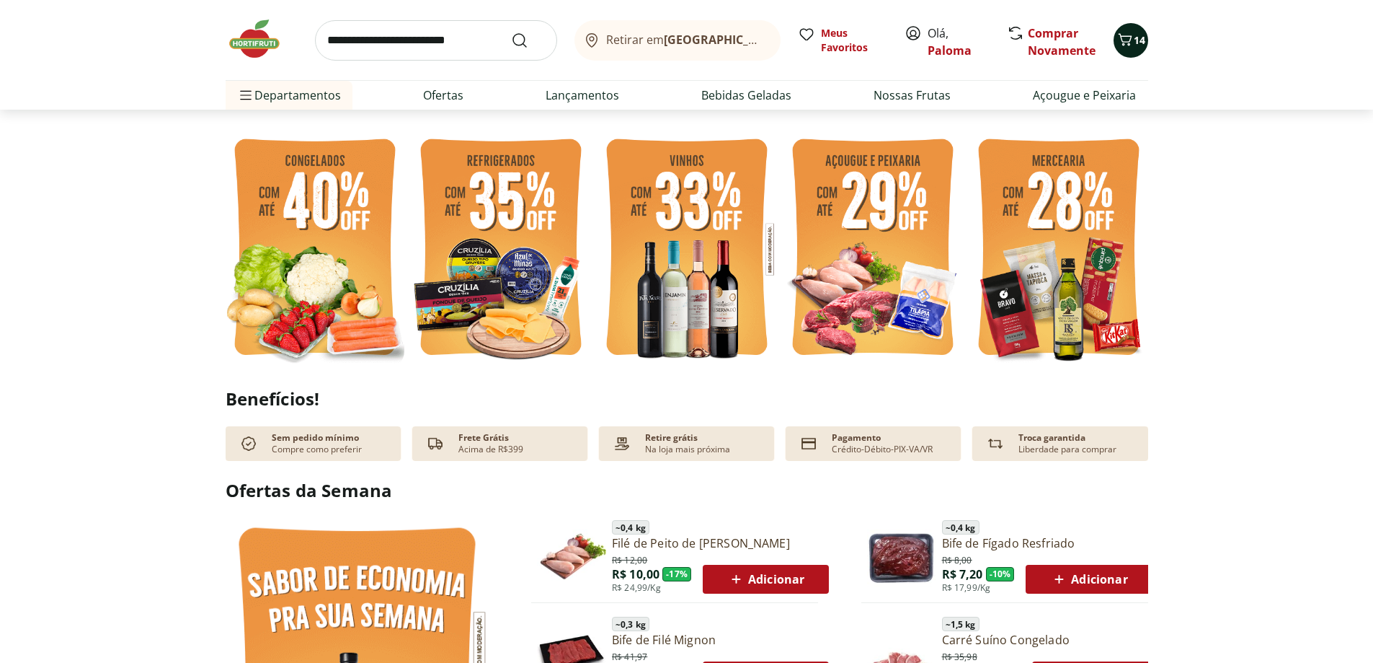
click at [1138, 40] on span "14" at bounding box center [1140, 40] width 12 height 14
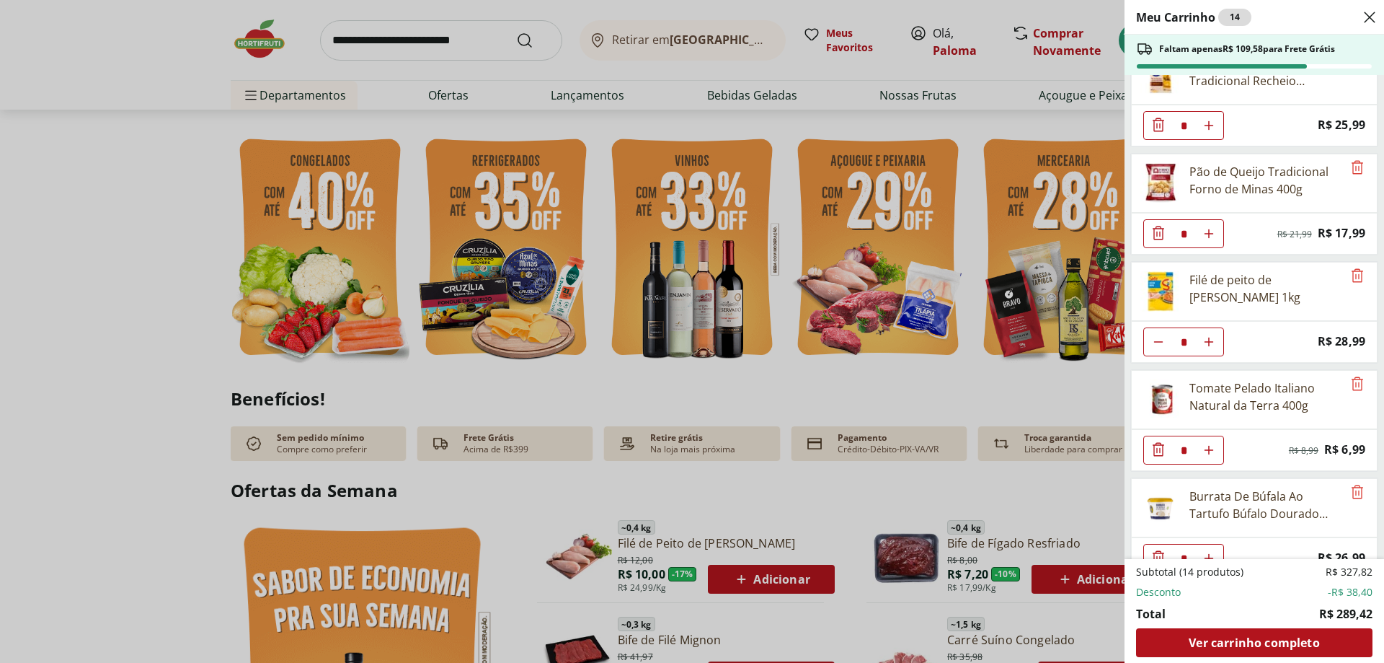
scroll to position [387, 0]
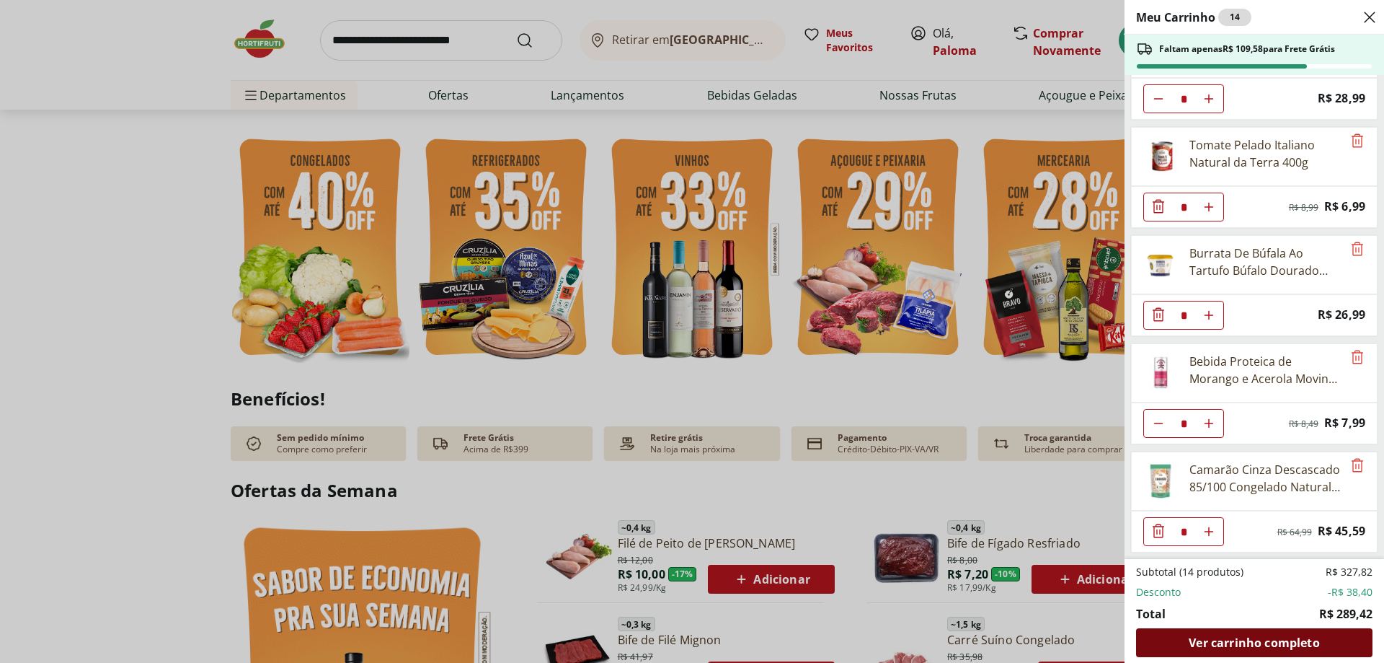
click at [1271, 642] on span "Ver carrinho completo" at bounding box center [1254, 643] width 130 height 12
